Goal: Task Accomplishment & Management: Manage account settings

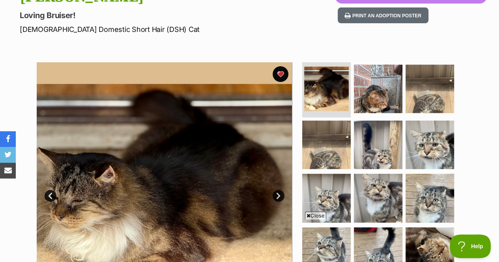
scroll to position [36, 0]
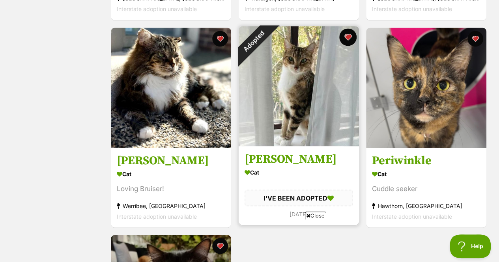
click at [347, 35] on button "favourite" at bounding box center [347, 36] width 17 height 17
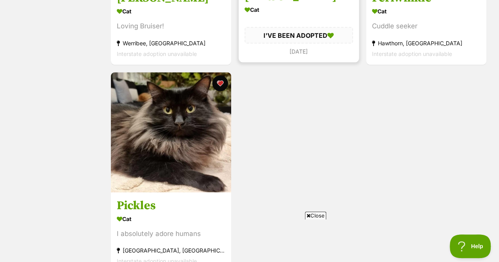
scroll to position [712, 0]
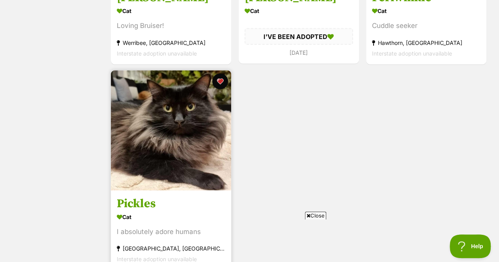
click at [182, 108] on img at bounding box center [171, 130] width 120 height 120
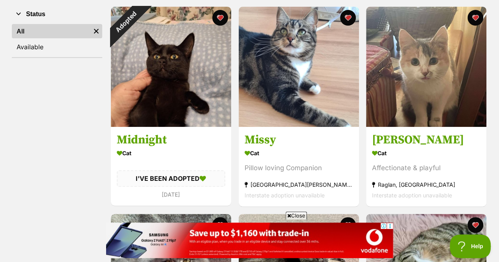
scroll to position [142, 0]
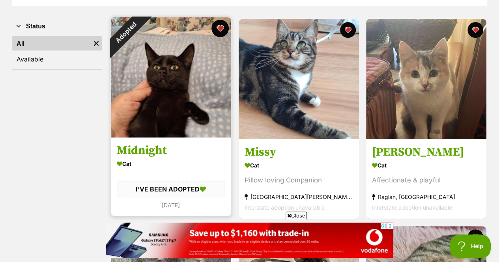
click at [218, 25] on button "favourite" at bounding box center [219, 28] width 17 height 17
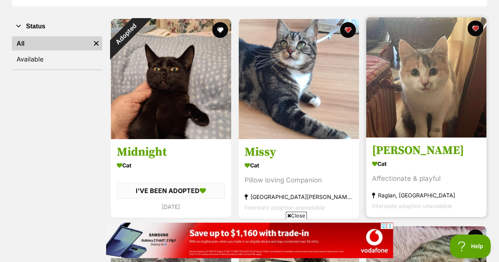
click at [410, 118] on img at bounding box center [426, 77] width 120 height 120
